Goal: Task Accomplishment & Management: Manage account settings

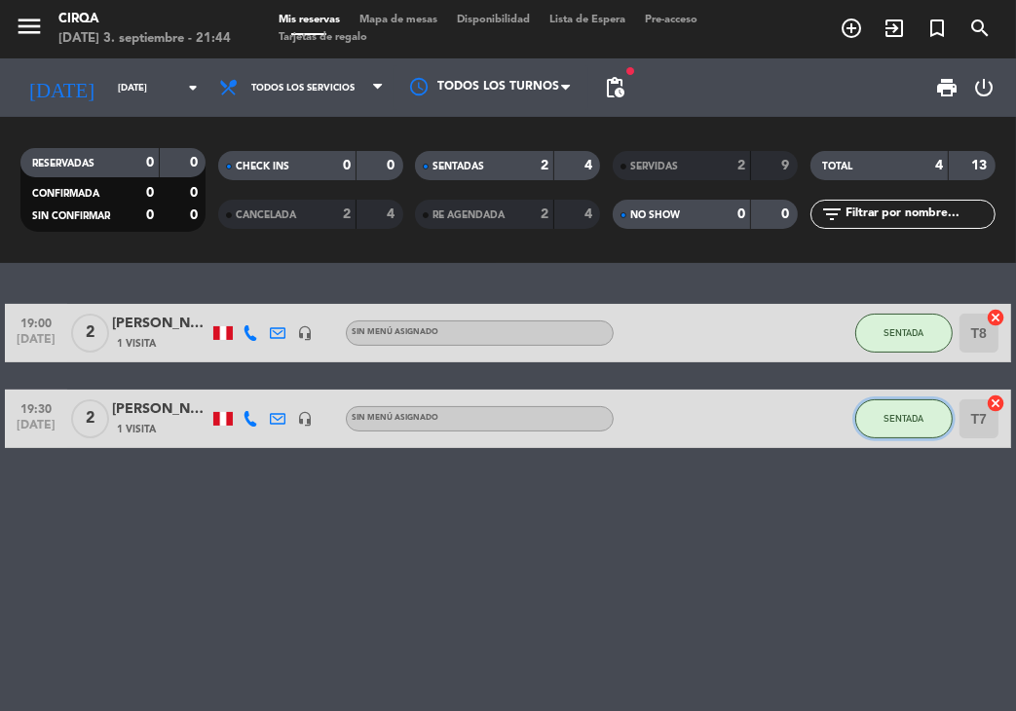
click at [923, 432] on button "SENTADA" at bounding box center [903, 418] width 97 height 39
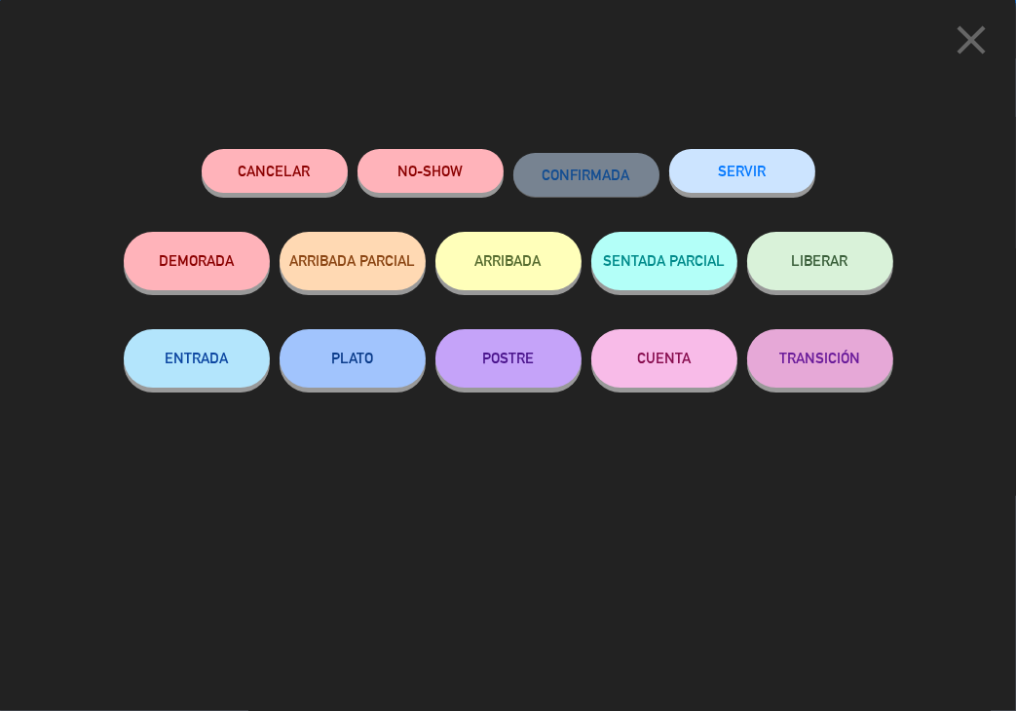
click at [783, 250] on button "LIBERAR" at bounding box center [820, 261] width 146 height 58
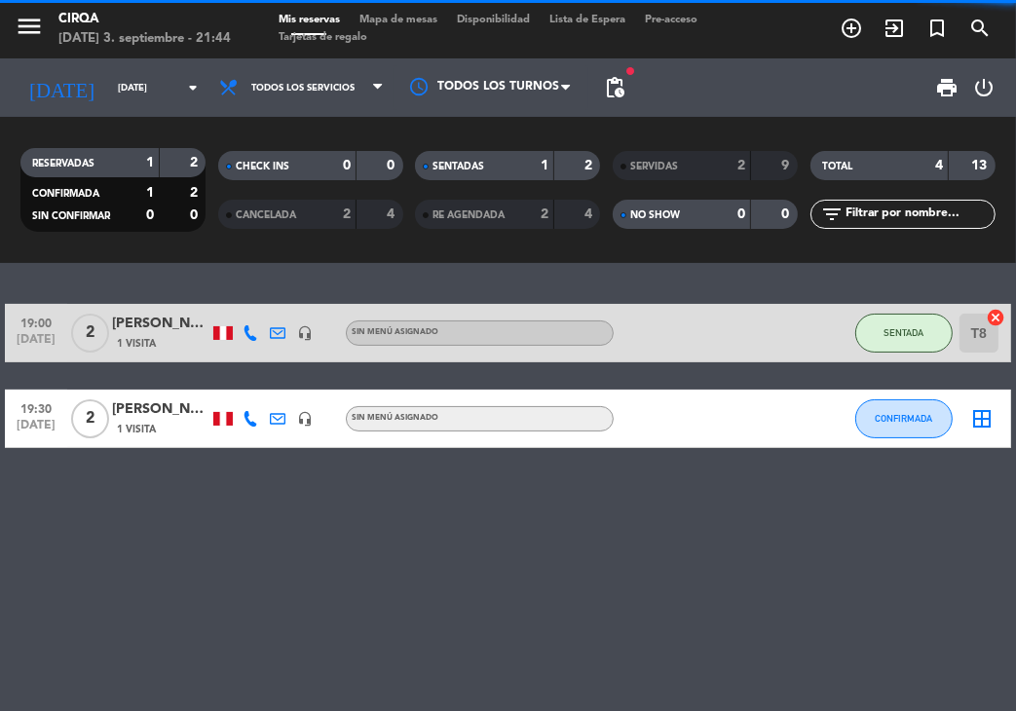
click at [663, 424] on div at bounding box center [695, 417] width 164 height 57
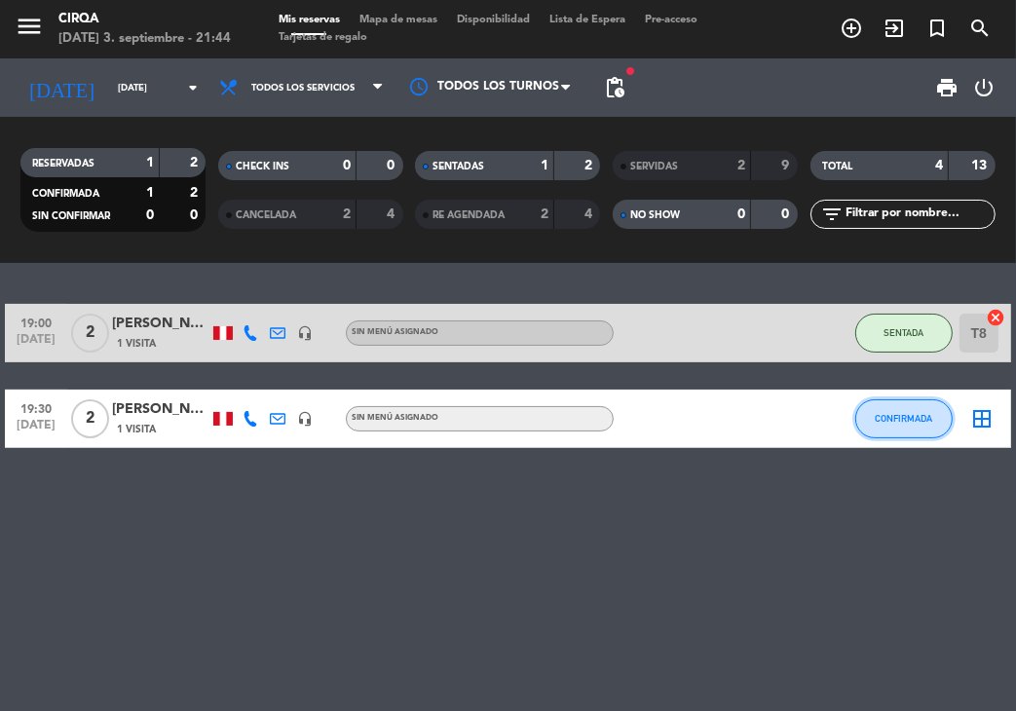
click at [899, 418] on span "CONFIRMADA" at bounding box center [902, 418] width 57 height 11
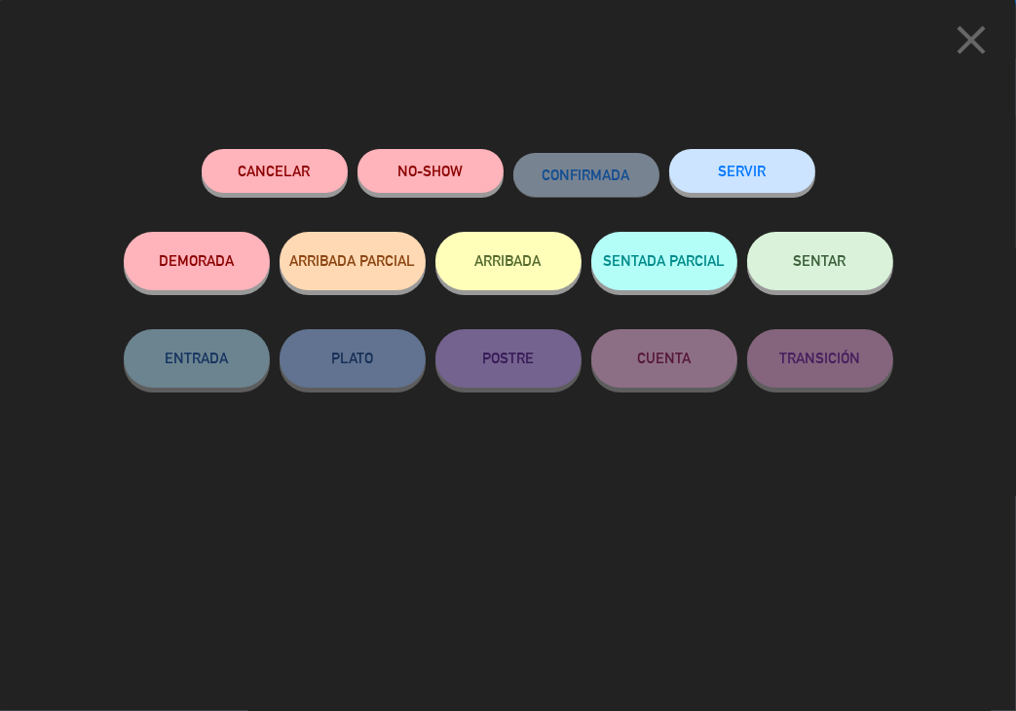
click at [818, 276] on button "SENTAR" at bounding box center [820, 261] width 146 height 58
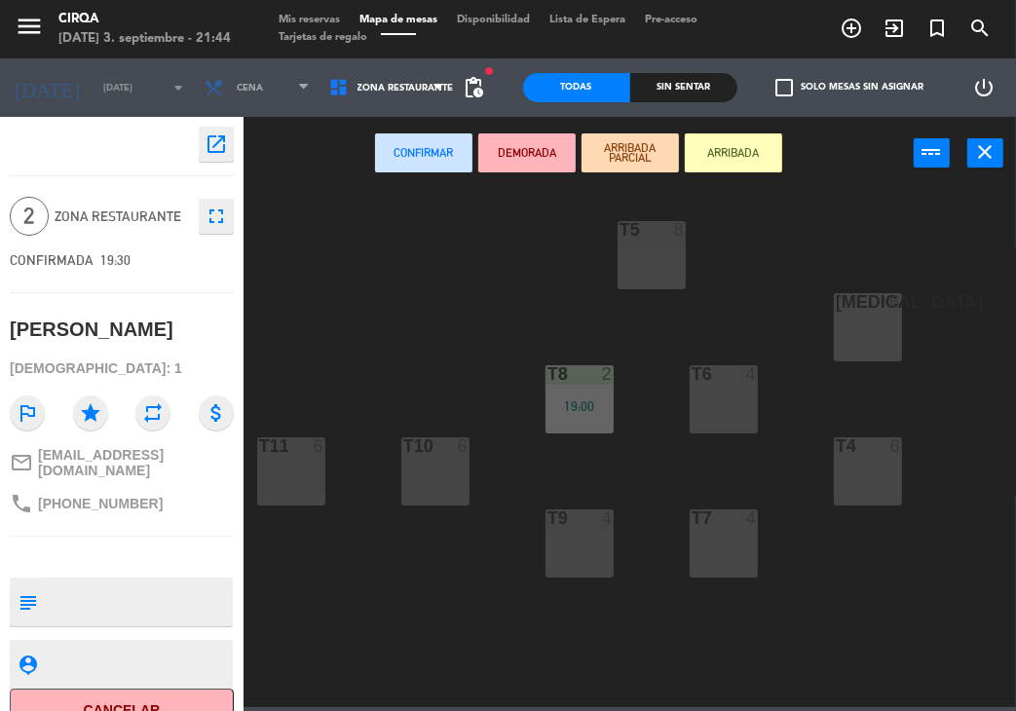
drag, startPoint x: 580, startPoint y: 504, endPoint x: 575, endPoint y: 525, distance: 21.3
click at [580, 504] on div "T5 8 T2A 4 [MEDICAL_DATA] 6 T2B 6 T8 2 19:00 T6 4 T11 6 T10 6 T4 6 T1A 4 T9 4 T…" at bounding box center [634, 446] width 762 height 521
click at [573, 527] on div "T9 4" at bounding box center [579, 518] width 68 height 19
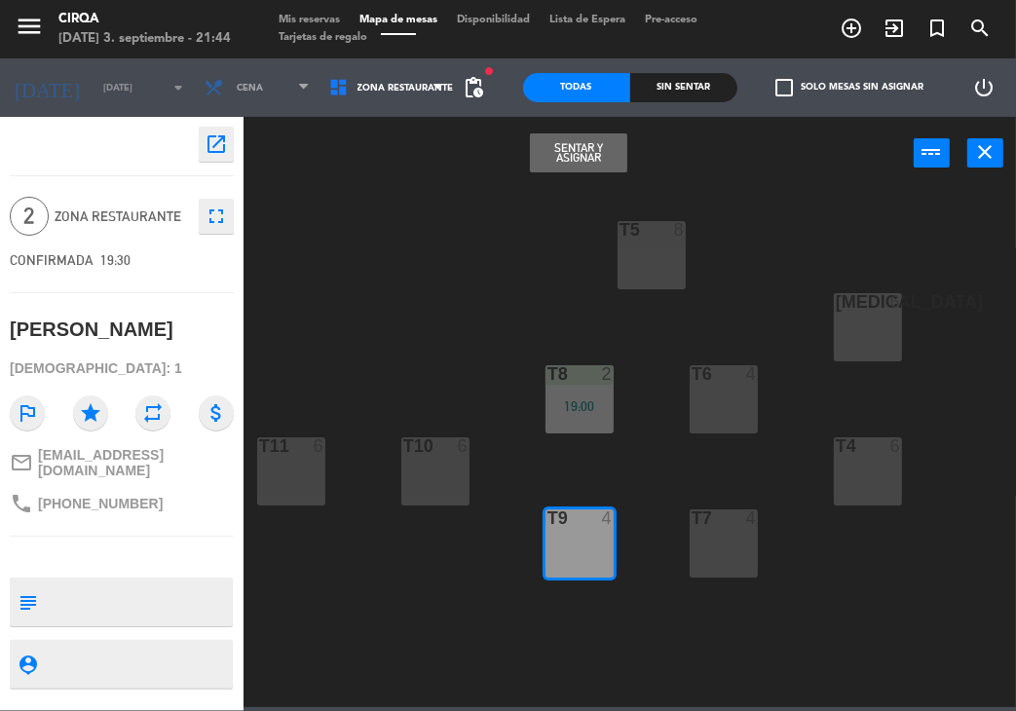
click at [575, 160] on button "Sentar y Asignar" at bounding box center [578, 152] width 97 height 39
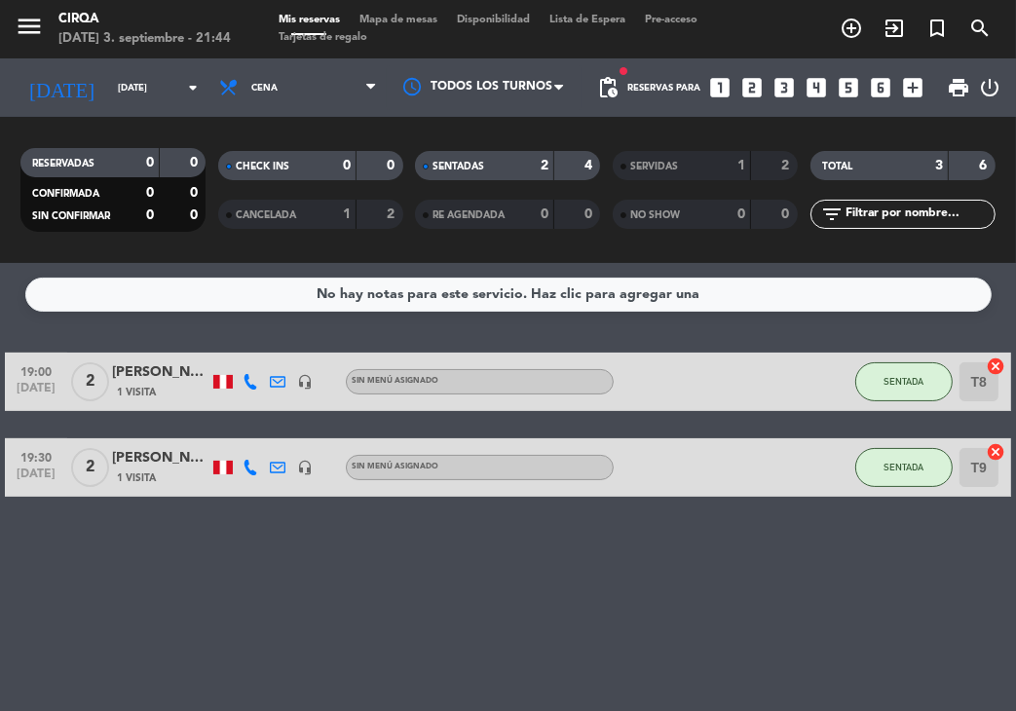
click at [924, 426] on div "19:00 [DATE] 2 [PERSON_NAME] 1 Visita headset_mic Sin menú asignado SENTADA T8 …" at bounding box center [508, 424] width 1006 height 144
click at [919, 463] on span "SENTADA" at bounding box center [903, 467] width 40 height 11
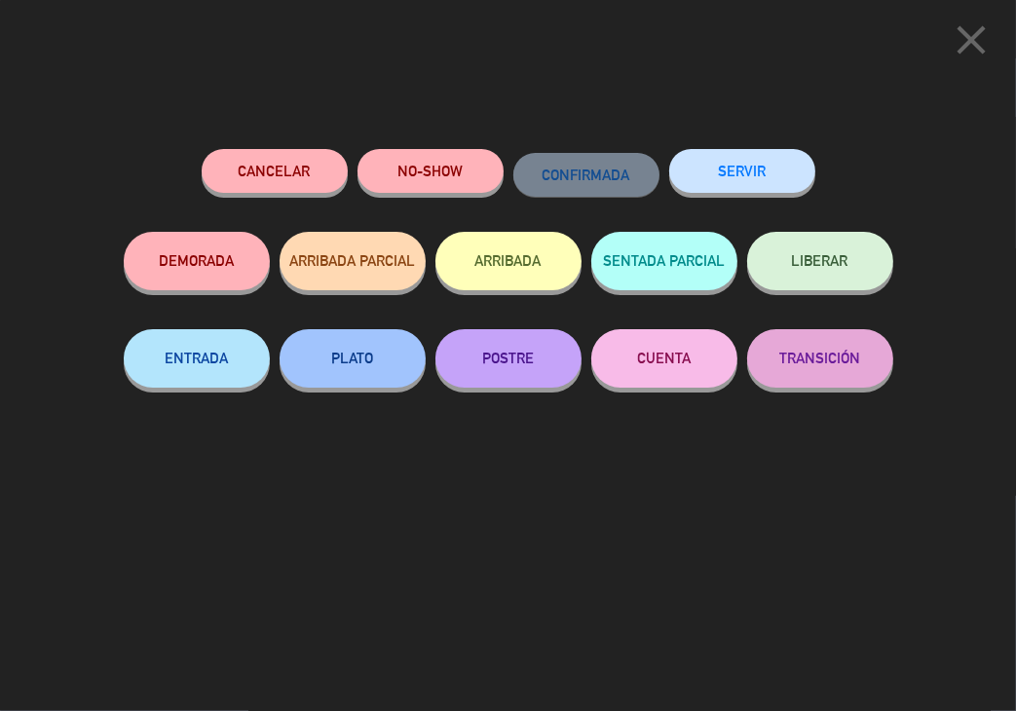
click at [771, 166] on button "SERVIR" at bounding box center [742, 171] width 146 height 44
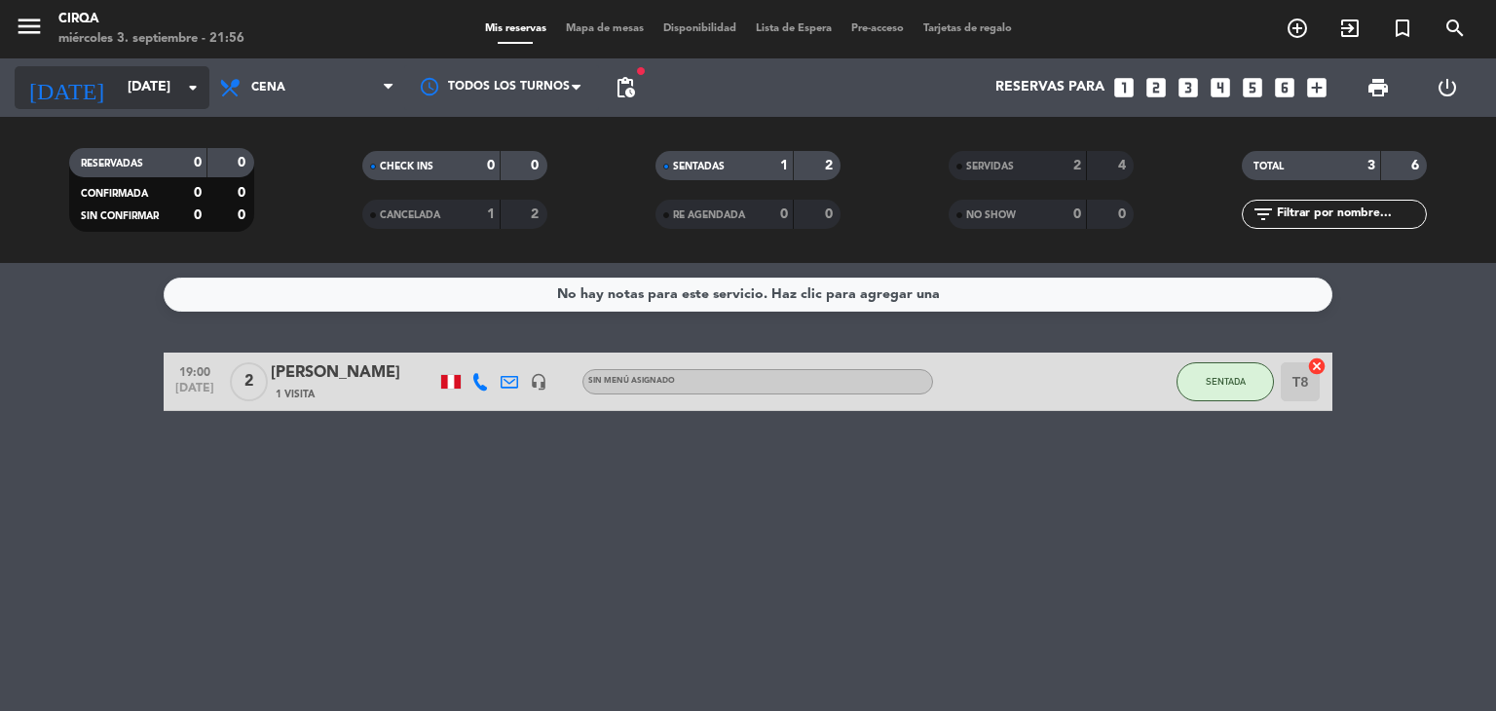
click at [154, 70] on input "[DATE]" at bounding box center [210, 87] width 185 height 35
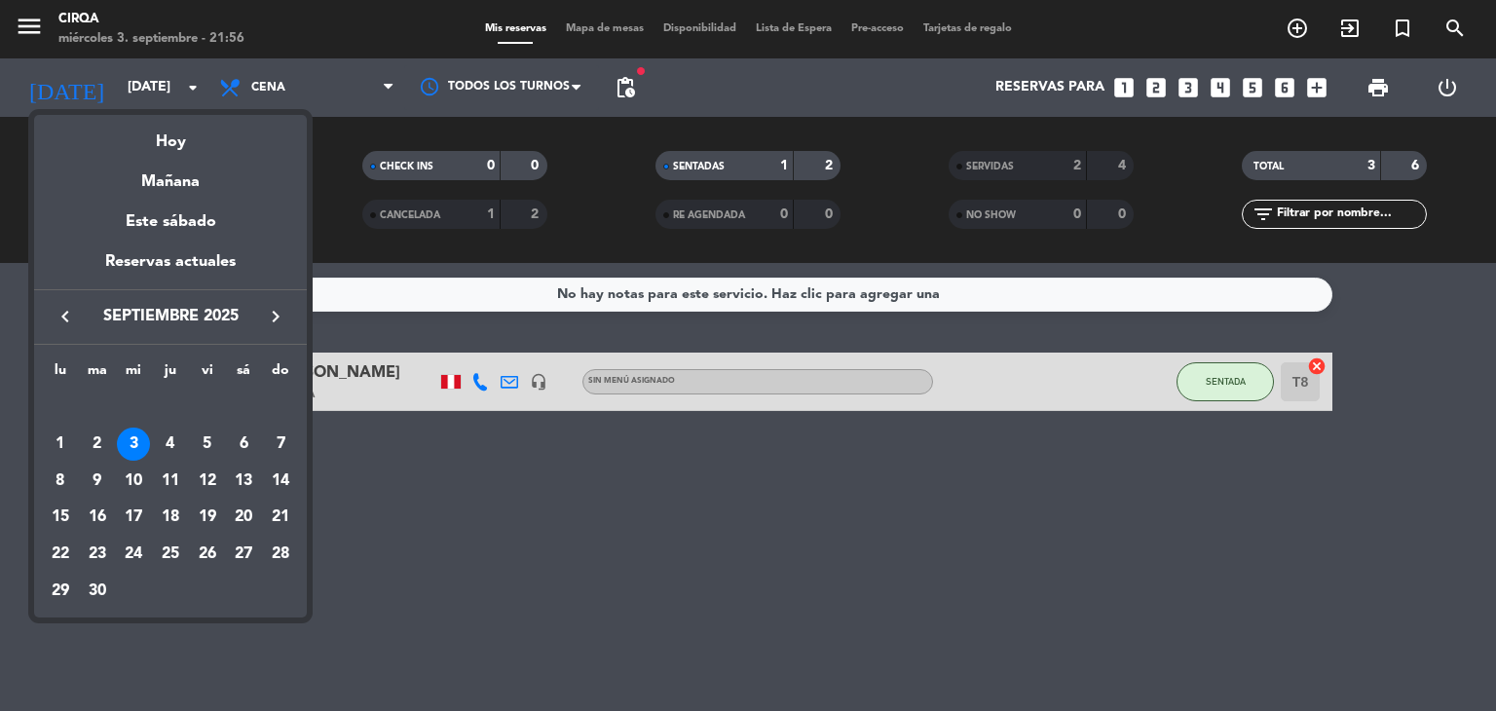
click at [174, 429] on div "4" at bounding box center [170, 443] width 33 height 33
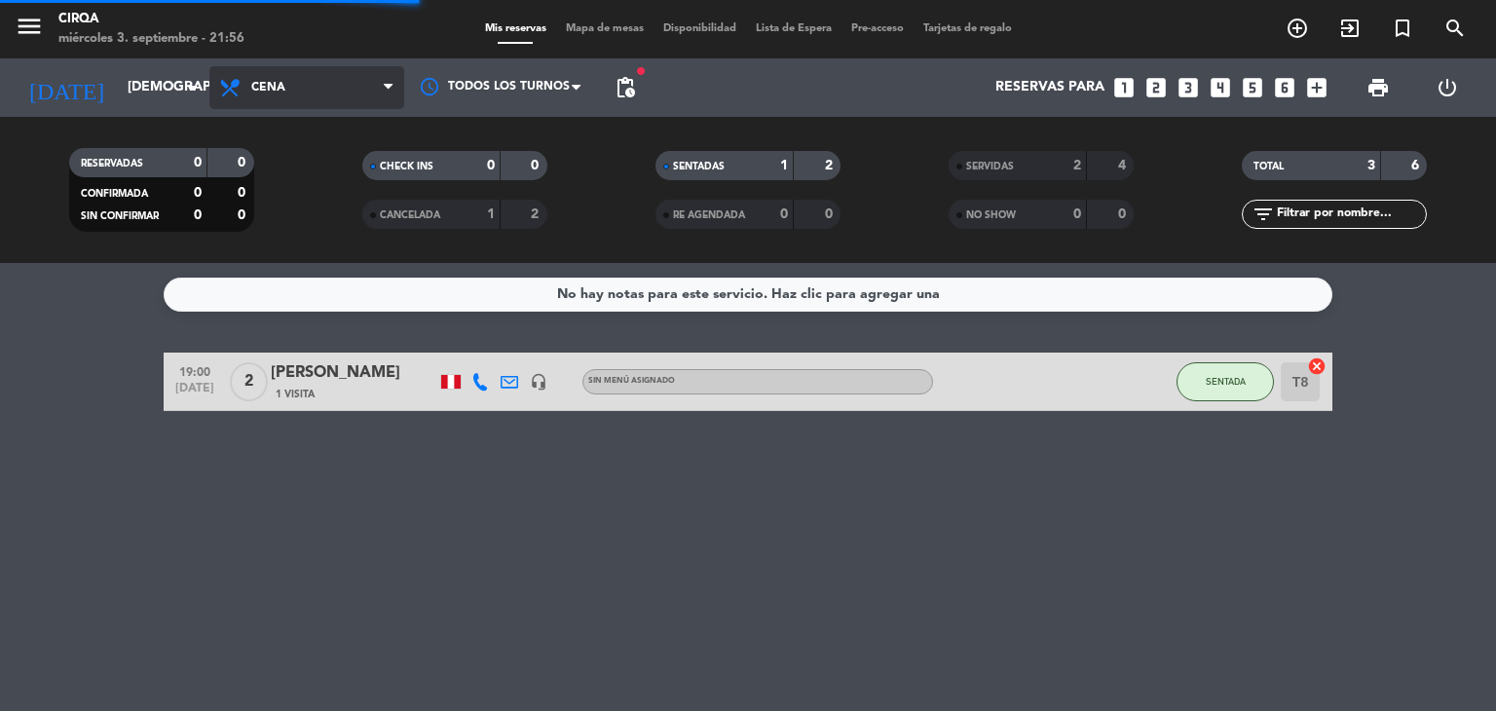
click at [359, 98] on span "Cena" at bounding box center [306, 87] width 195 height 43
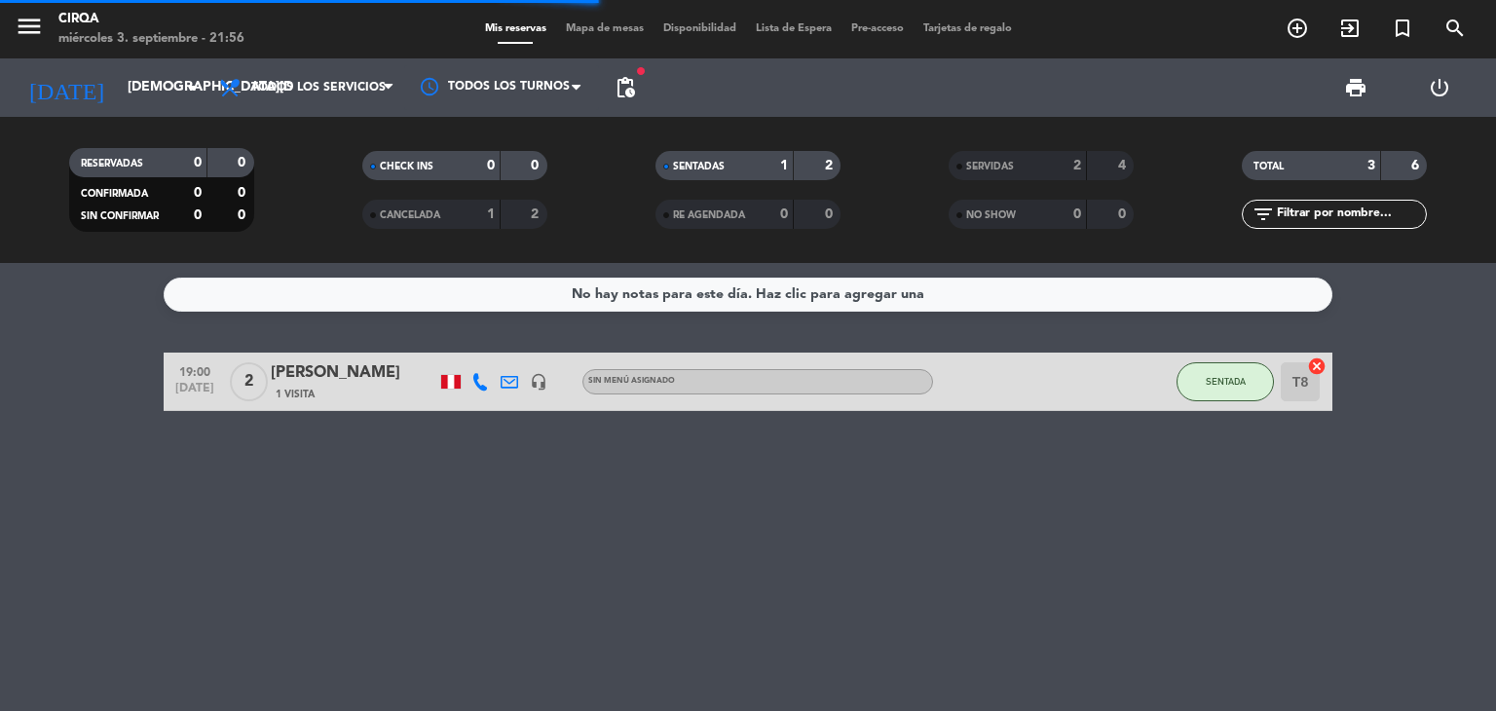
click at [339, 139] on div "menu CIRQA [DATE] 3. septiembre - 21:56 Mis reservas Mapa de mesas Disponibilid…" at bounding box center [748, 131] width 1496 height 263
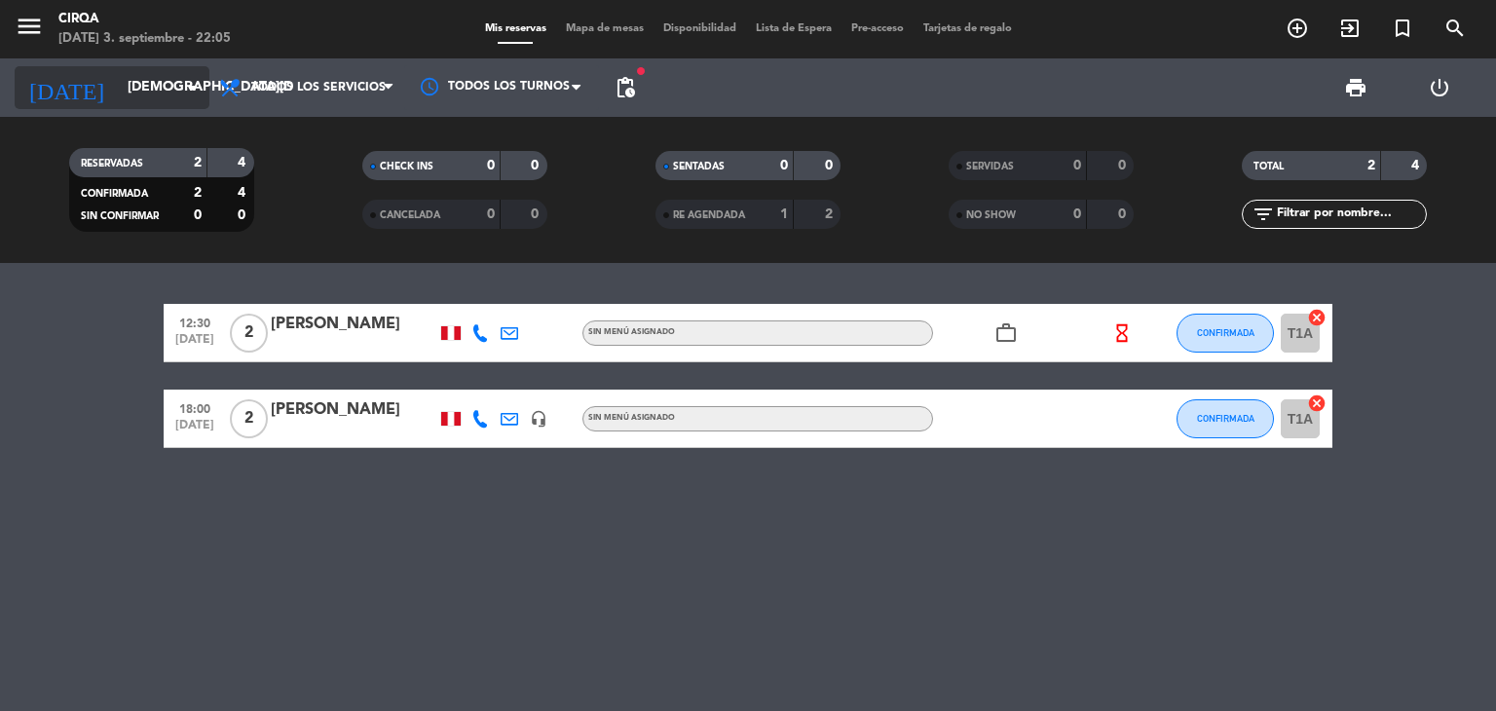
click at [181, 80] on icon "arrow_drop_down" at bounding box center [192, 87] width 23 height 23
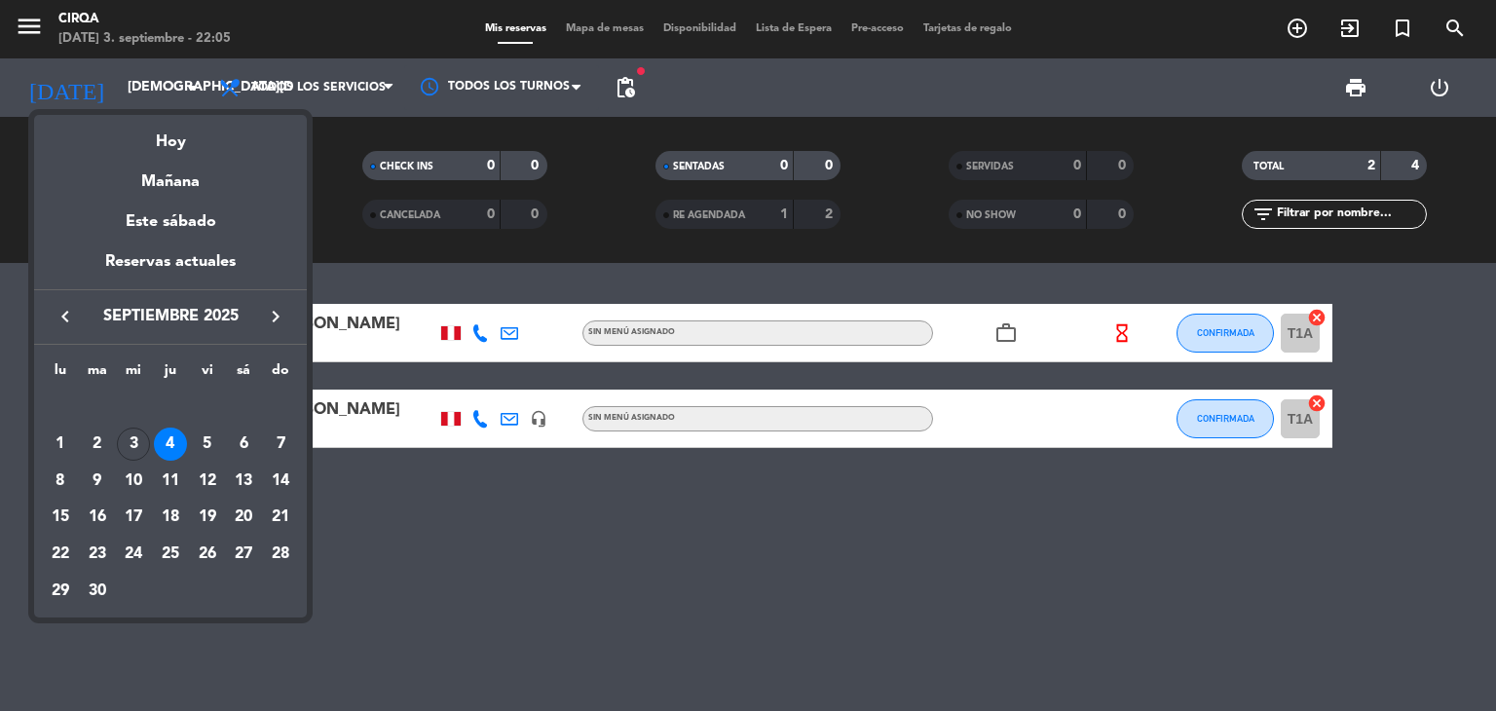
click at [292, 94] on div at bounding box center [748, 355] width 1496 height 711
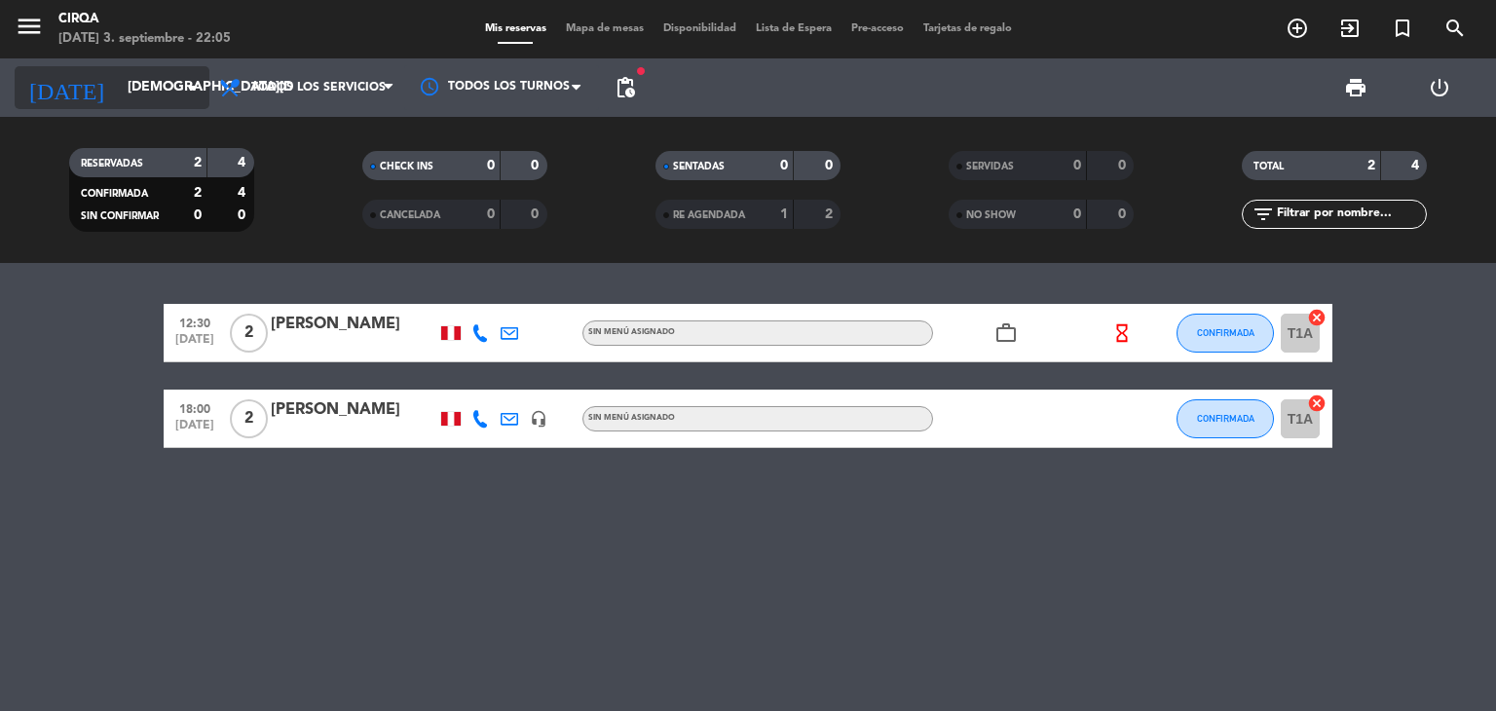
click at [159, 70] on input "[DEMOGRAPHIC_DATA][DATE]" at bounding box center [210, 87] width 185 height 35
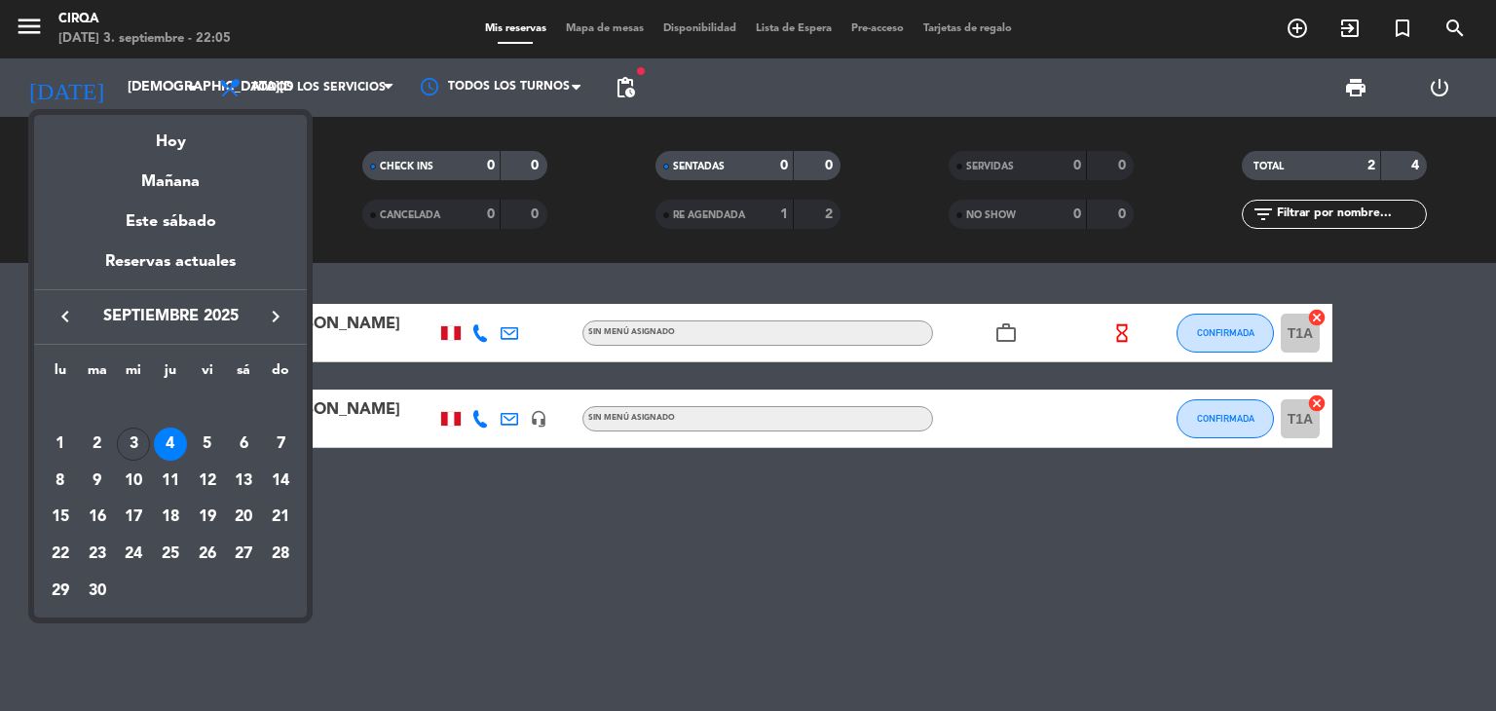
click at [170, 113] on mat-datepicker-content "semana que viene esta semana semana previa misma semana del año anterior [DATE]…" at bounding box center [170, 363] width 273 height 507
click at [160, 142] on div "Hoy" at bounding box center [170, 135] width 273 height 40
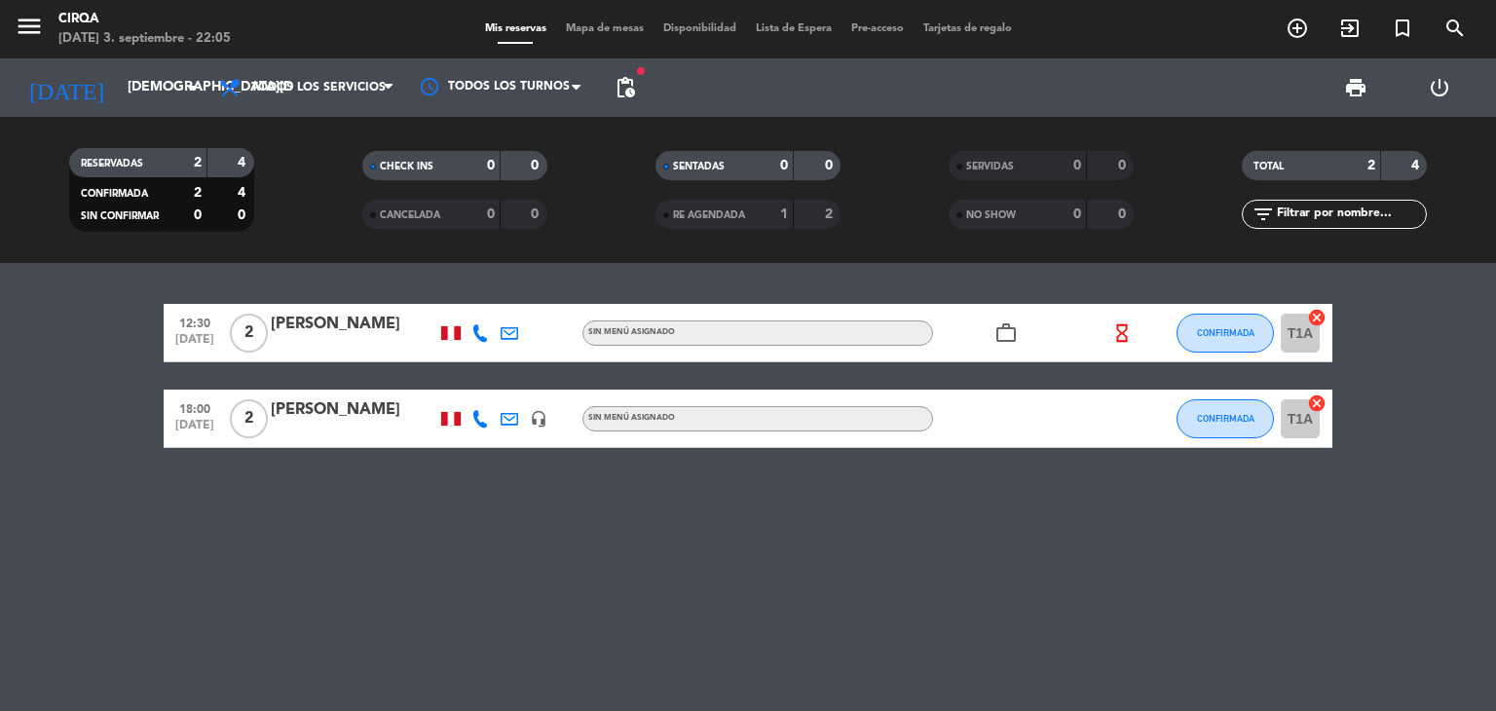
type input "[DATE]"
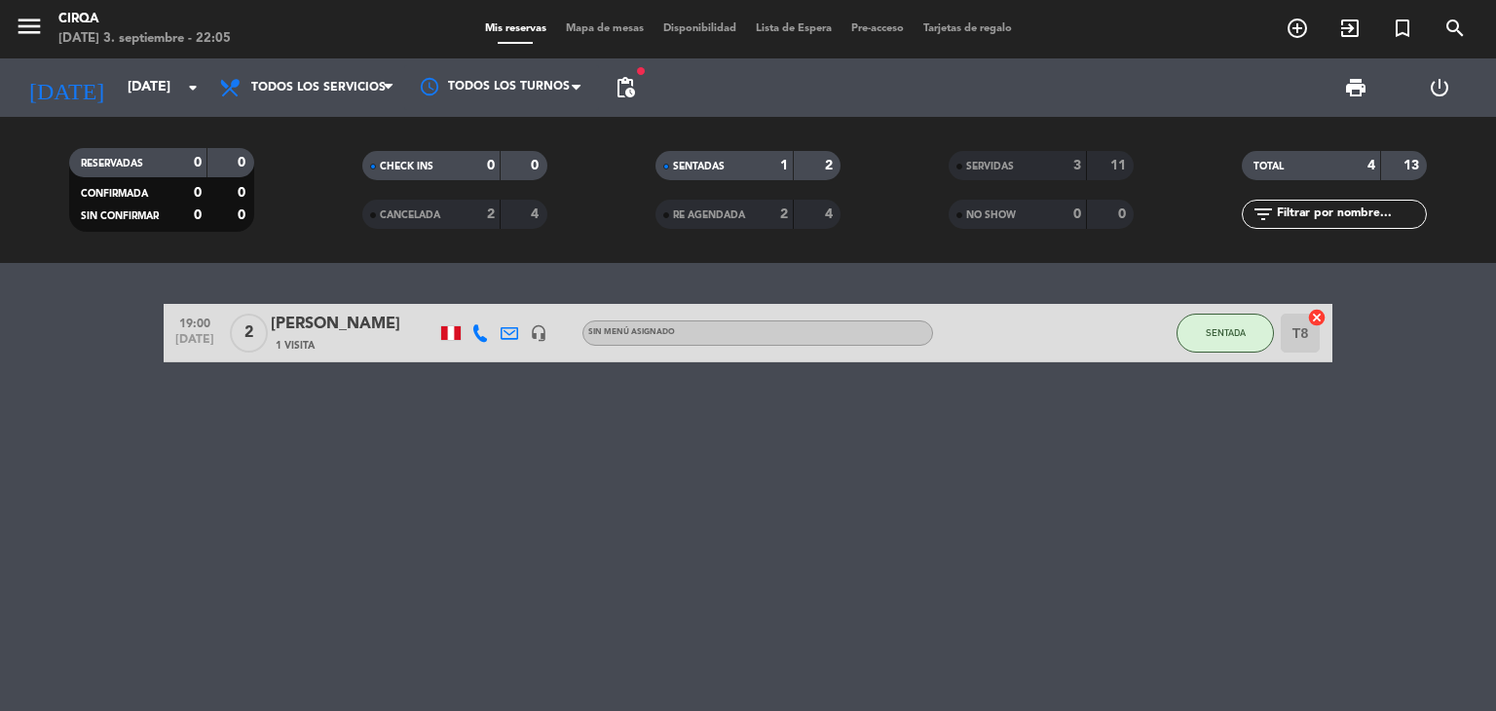
drag, startPoint x: 1204, startPoint y: 463, endPoint x: 1157, endPoint y: 435, distance: 54.1
click at [1204, 463] on div "19:00 [DATE] 2 [PERSON_NAME] 1 Visita headset_mic Sin menú asignado SENTADA T8 …" at bounding box center [748, 487] width 1496 height 448
click at [121, 68] on div "[DATE] [DATE] arrow_drop_down" at bounding box center [112, 87] width 195 height 43
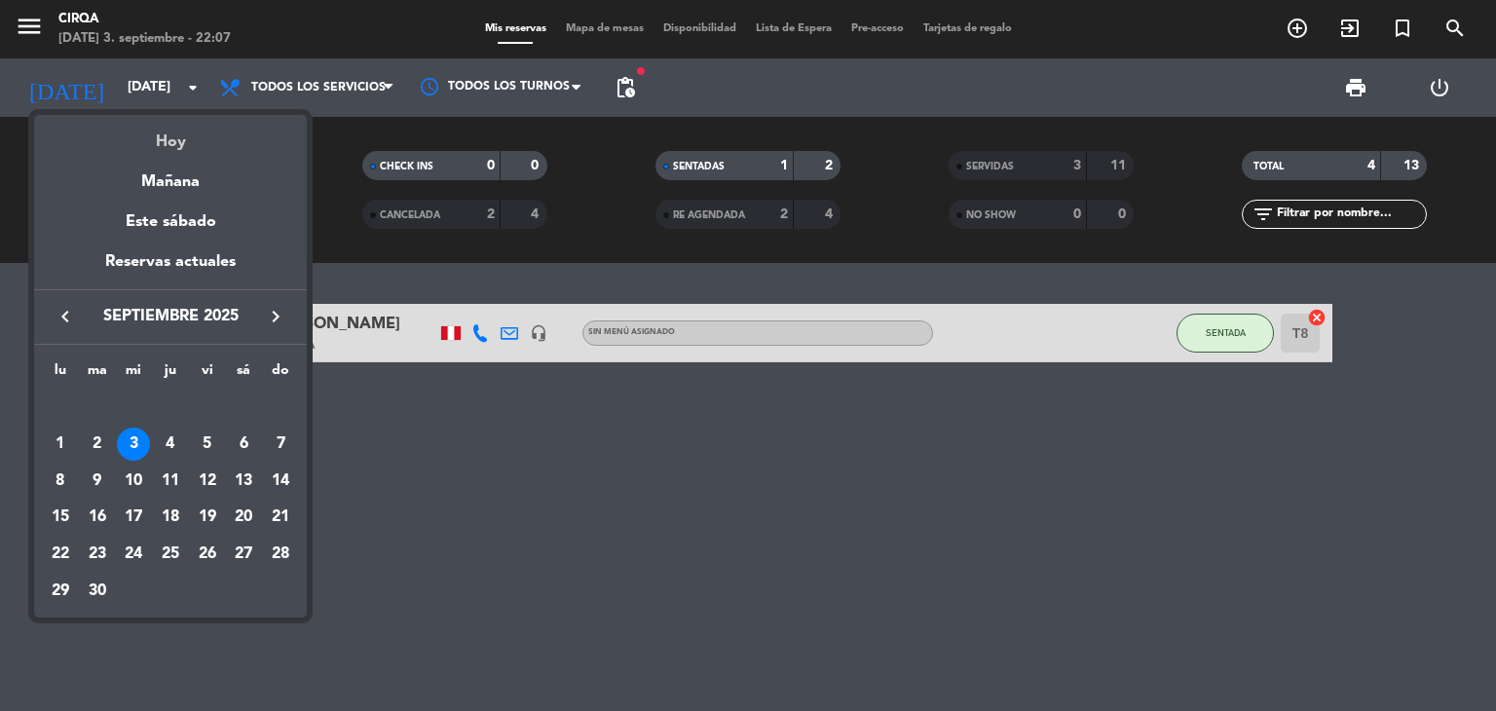
click at [186, 132] on div "Hoy" at bounding box center [170, 135] width 273 height 40
